Goal: Information Seeking & Learning: Learn about a topic

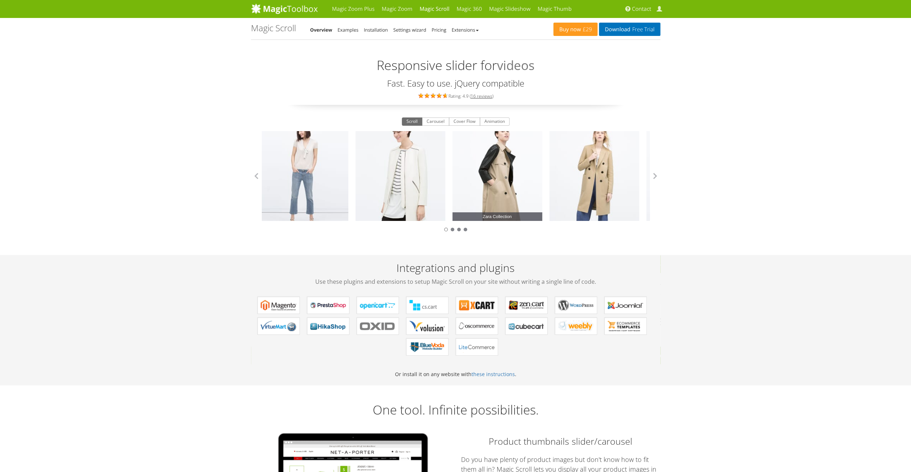
drag, startPoint x: 622, startPoint y: 178, endPoint x: 462, endPoint y: 180, distance: 159.8
click at [477, 178] on link "Zara Collection" at bounding box center [497, 176] width 90 height 90
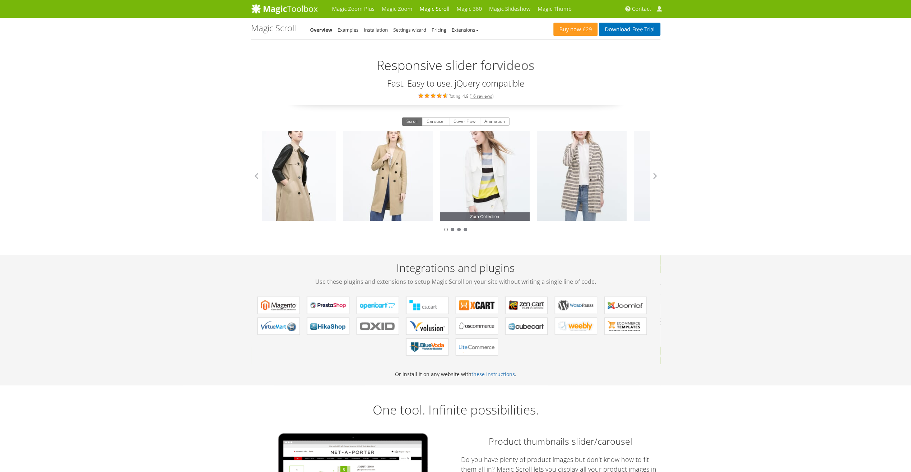
drag, startPoint x: 574, startPoint y: 180, endPoint x: 386, endPoint y: 171, distance: 188.4
click at [440, 171] on link "Zara Collection" at bounding box center [485, 176] width 90 height 90
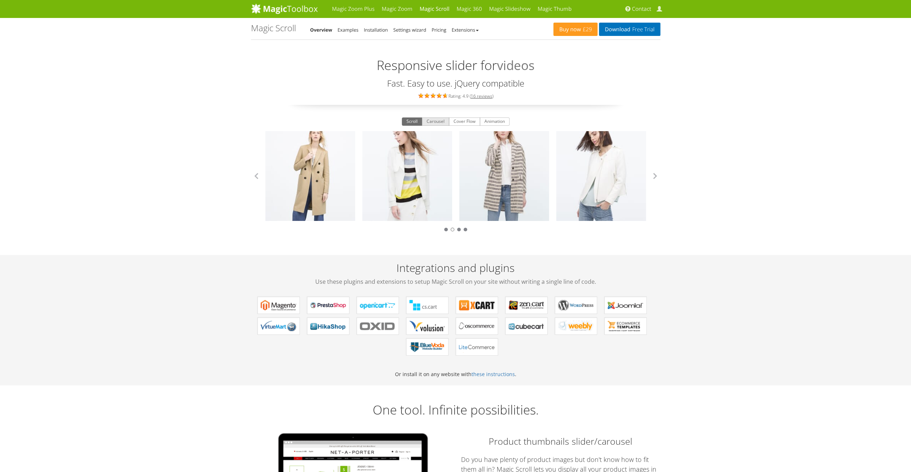
click at [439, 121] on button "Carousel" at bounding box center [435, 121] width 27 height 9
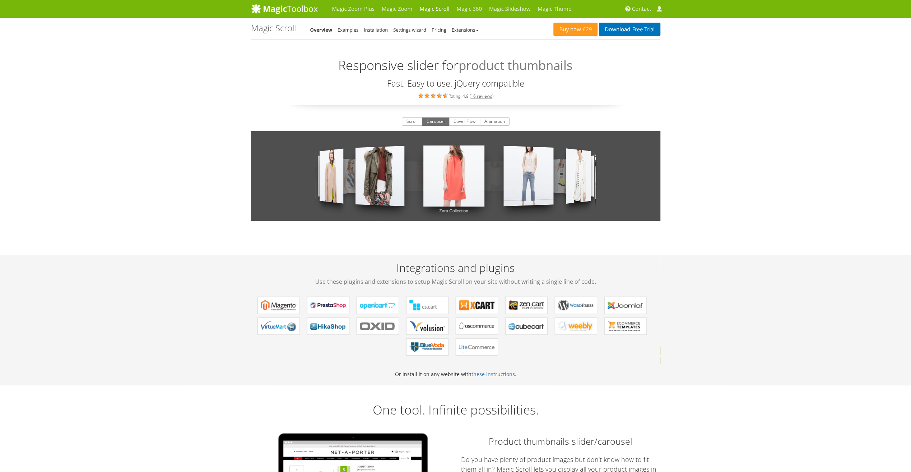
drag, startPoint x: 579, startPoint y: 174, endPoint x: 436, endPoint y: 163, distance: 143.0
click at [467, 167] on div "Zara Collection Zara Collection Zara Collection Zara Collection Zara Collection…" at bounding box center [455, 176] width 409 height 90
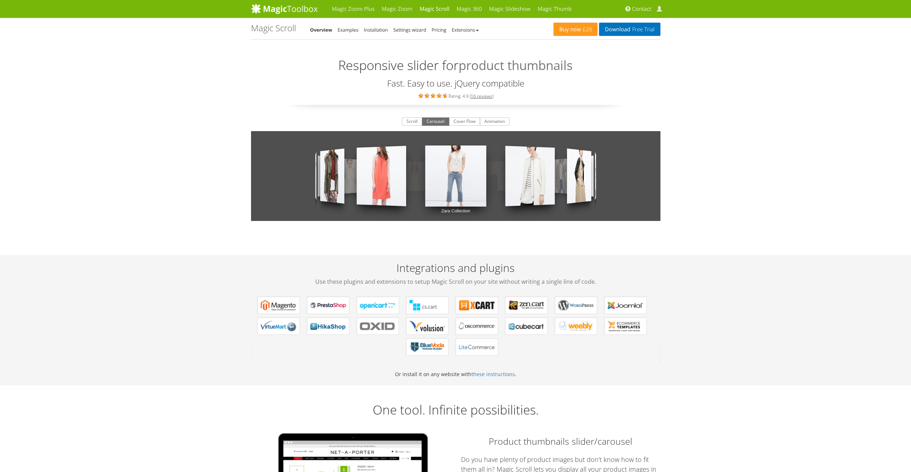
drag, startPoint x: 591, startPoint y: 173, endPoint x: 441, endPoint y: 166, distance: 150.6
click at [458, 167] on div "Zara Collection Zara Collection Zara Collection Zara Collection Zara Collection…" at bounding box center [455, 176] width 409 height 90
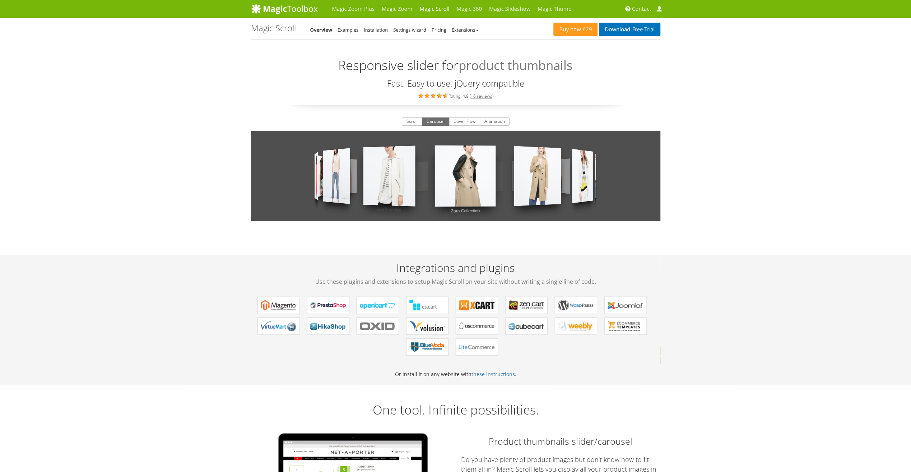
drag, startPoint x: 531, startPoint y: 172, endPoint x: 415, endPoint y: 162, distance: 116.0
click at [423, 162] on div "Zara Collection Zara Collection Zara Collection Zara Collection Zara Collection…" at bounding box center [455, 176] width 409 height 90
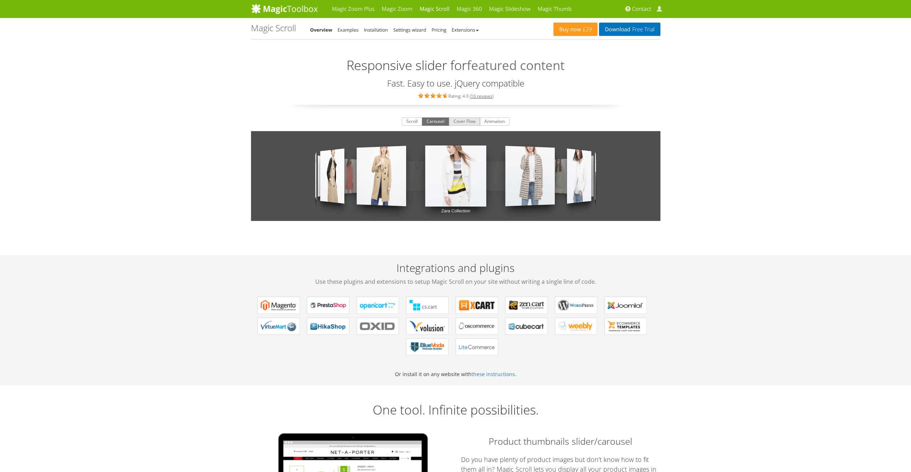
click at [461, 121] on button "Cover Flow" at bounding box center [464, 121] width 31 height 9
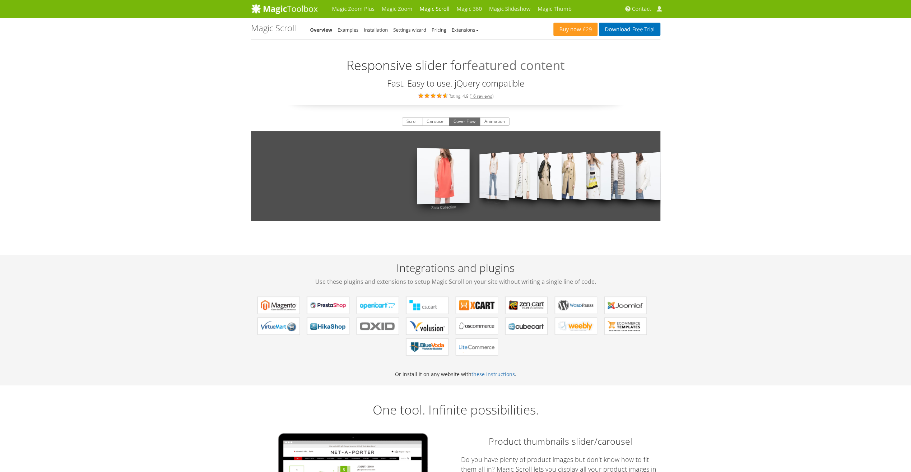
drag, startPoint x: 571, startPoint y: 180, endPoint x: 422, endPoint y: 174, distance: 149.4
click at [450, 176] on div "Zara Collection Zara Collection Zara Collection Zara Collection Zara Collection…" at bounding box center [455, 176] width 409 height 90
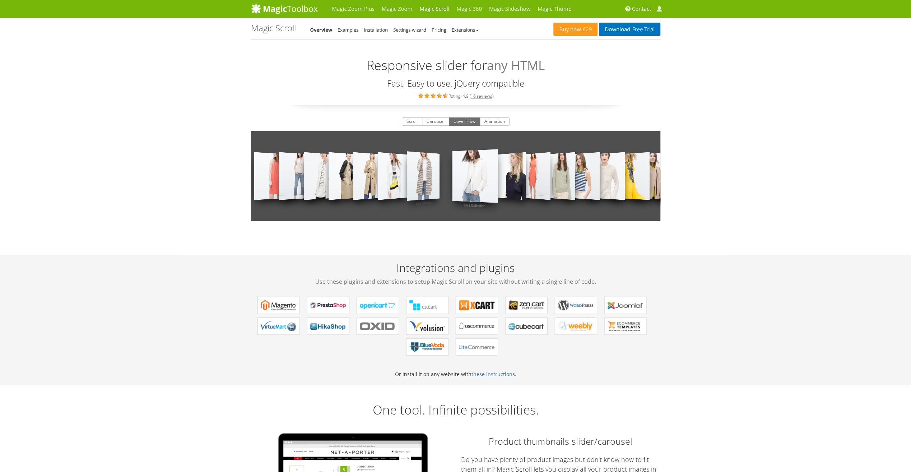
drag, startPoint x: 597, startPoint y: 190, endPoint x: 335, endPoint y: 174, distance: 262.9
click at [395, 178] on div "Zara Collection Zara Collection Zara Collection Zara Collection Zara Collection…" at bounding box center [455, 176] width 409 height 90
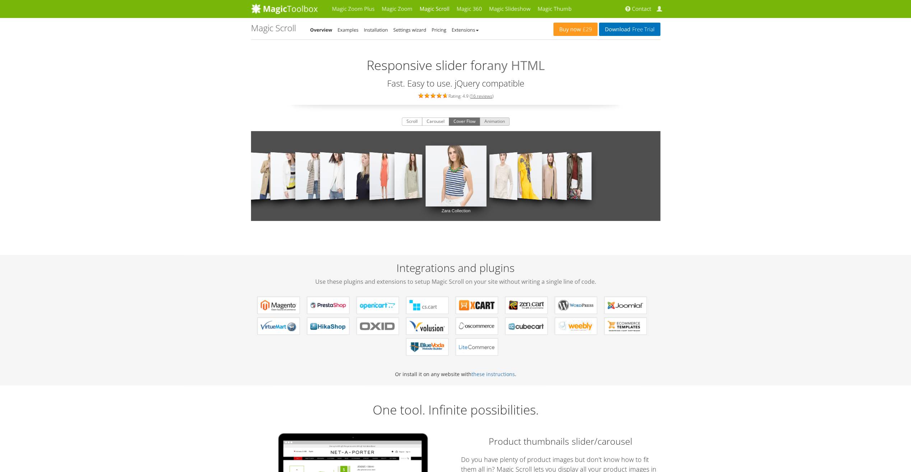
click at [495, 122] on button "Animation" at bounding box center [495, 121] width 30 height 9
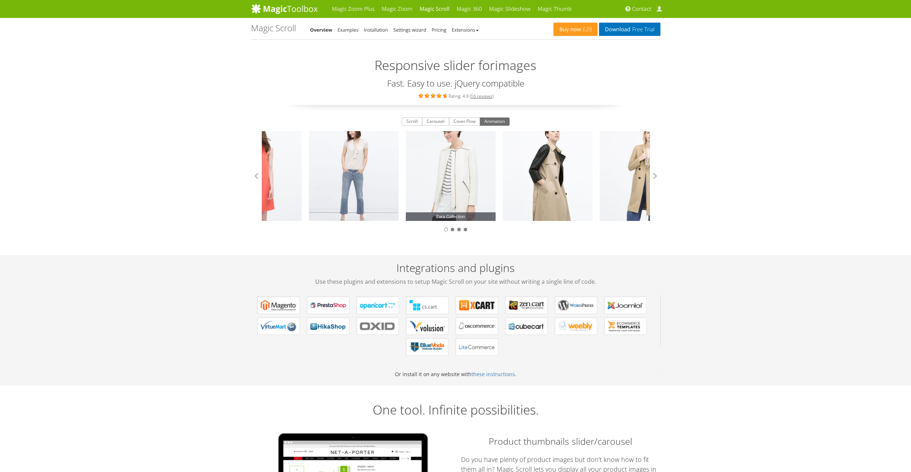
drag, startPoint x: 513, startPoint y: 178, endPoint x: 390, endPoint y: 177, distance: 123.1
click at [411, 176] on link "Zara Collection" at bounding box center [451, 176] width 90 height 90
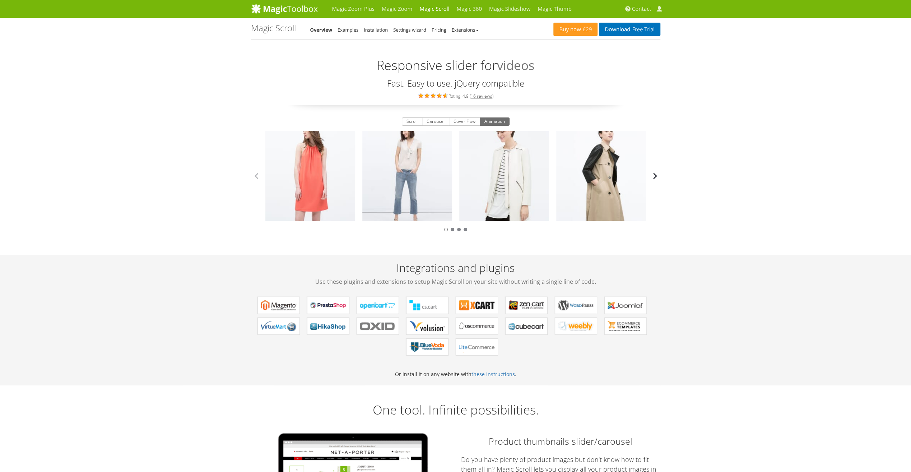
click at [655, 177] on button "button" at bounding box center [654, 176] width 11 height 11
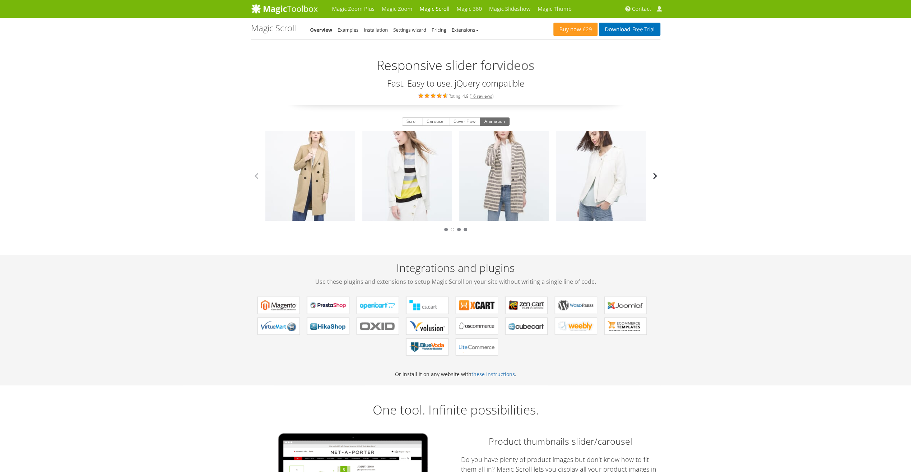
click at [655, 177] on button "button" at bounding box center [654, 176] width 11 height 11
